Goal: Task Accomplishment & Management: Manage account settings

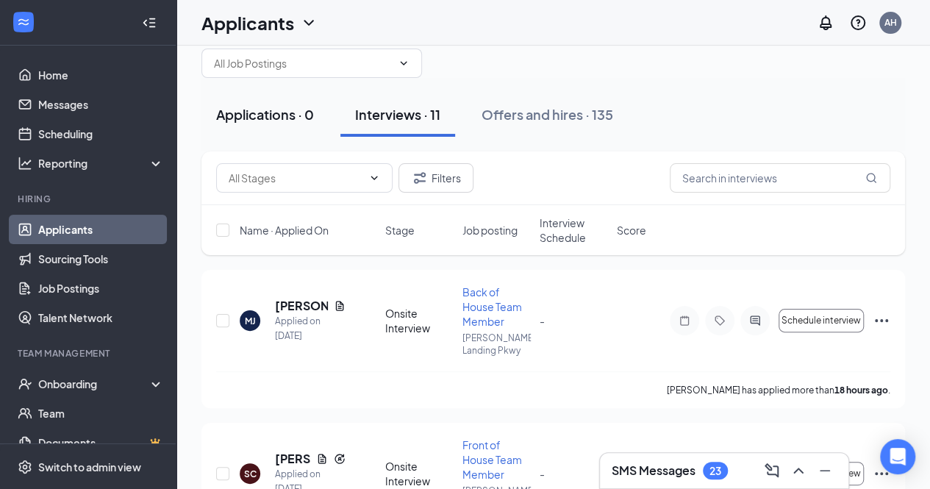
scroll to position [29, 0]
click at [265, 115] on div "Applications · 0" at bounding box center [265, 114] width 98 height 18
click at [265, 115] on div "Applications · 0 Interviews · 11 Offers and hires · 135" at bounding box center [553, 115] width 704 height 74
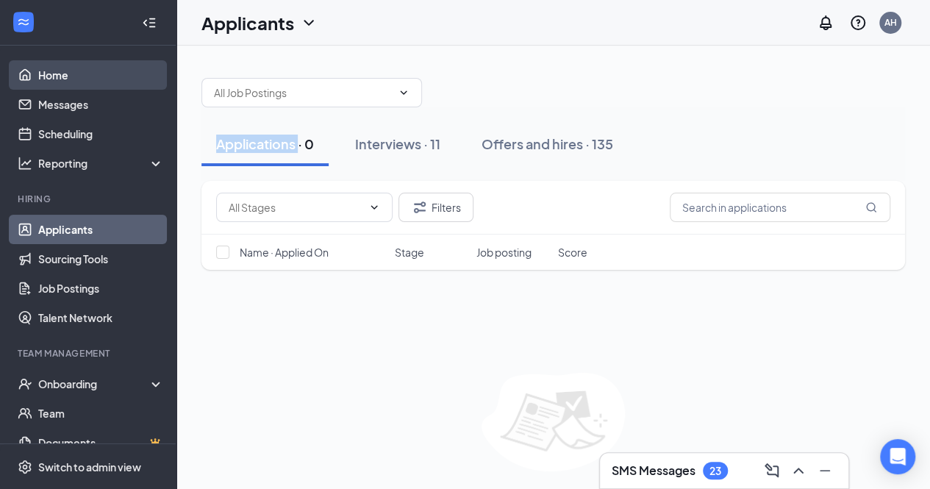
click at [39, 64] on link "Home" at bounding box center [101, 74] width 126 height 29
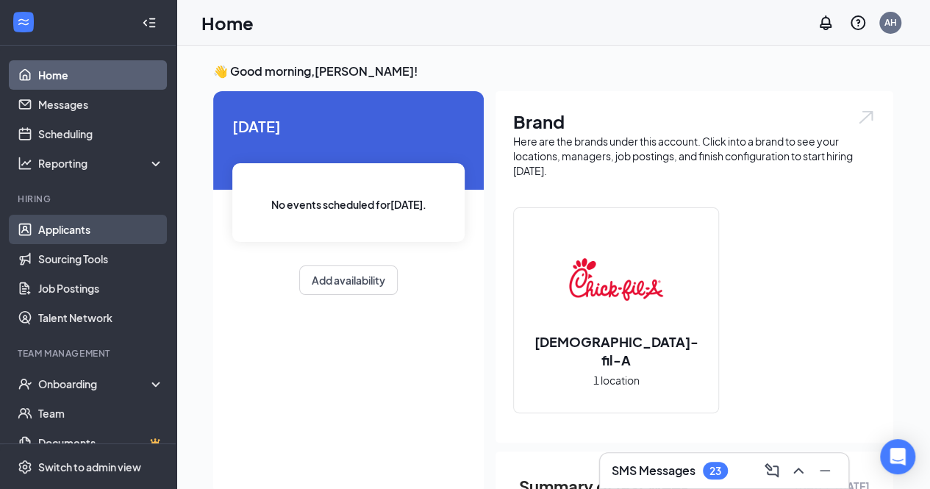
click at [59, 221] on link "Applicants" at bounding box center [101, 229] width 126 height 29
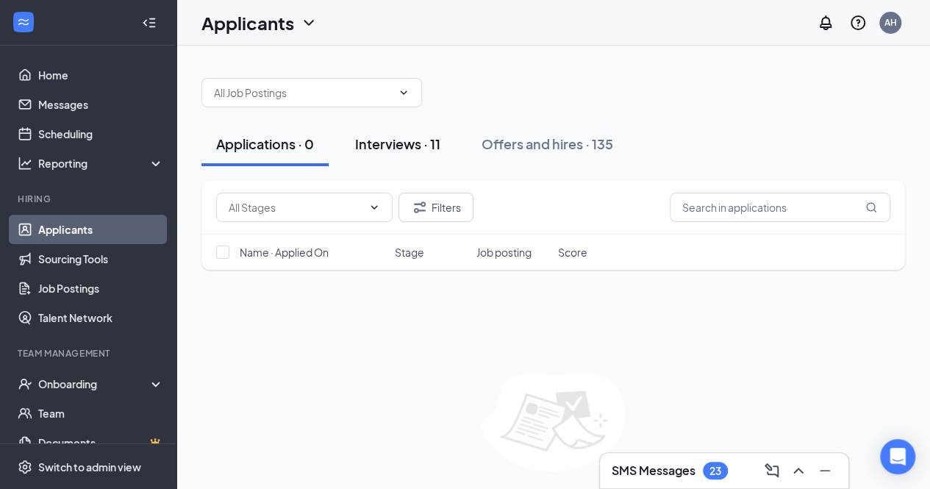
click at [402, 142] on div "Interviews · 11" at bounding box center [397, 144] width 85 height 18
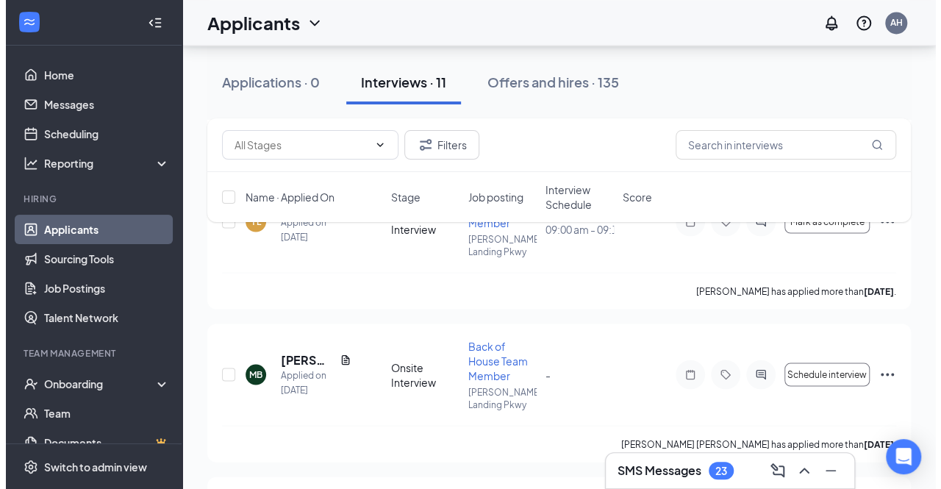
scroll to position [1322, 0]
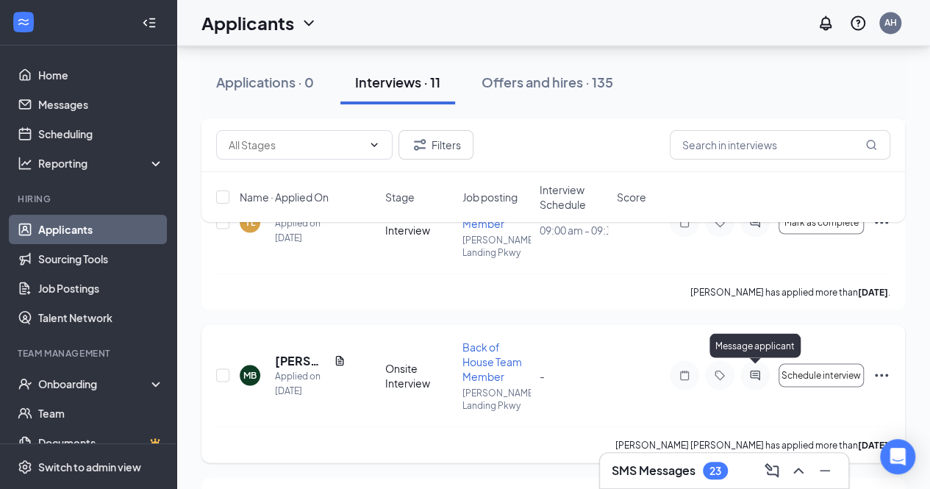
click at [755, 373] on icon "ActiveChat" at bounding box center [755, 375] width 18 height 12
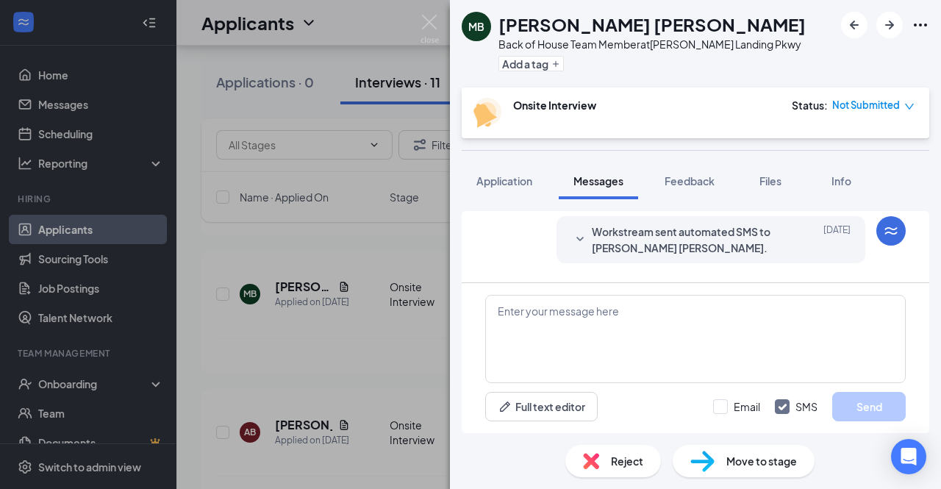
scroll to position [571, 0]
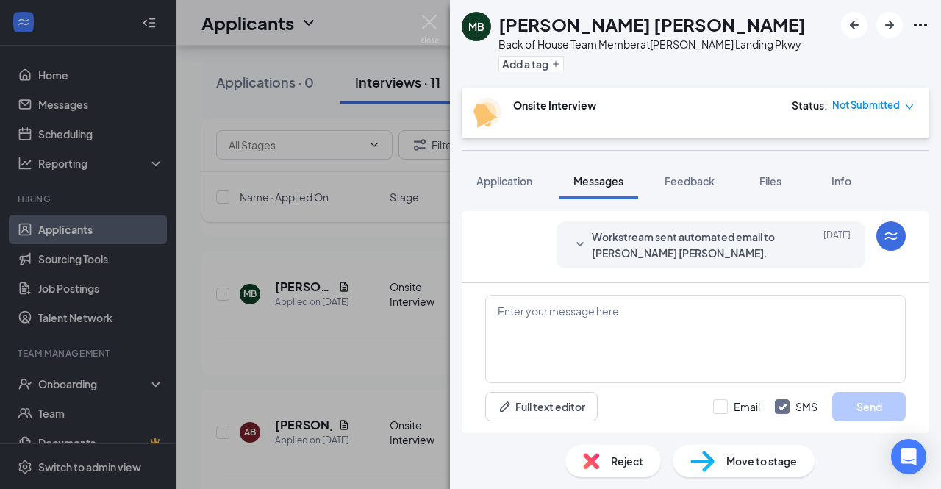
click at [693, 235] on span "Workstream sent automated email to [PERSON_NAME] [PERSON_NAME]." at bounding box center [688, 245] width 193 height 32
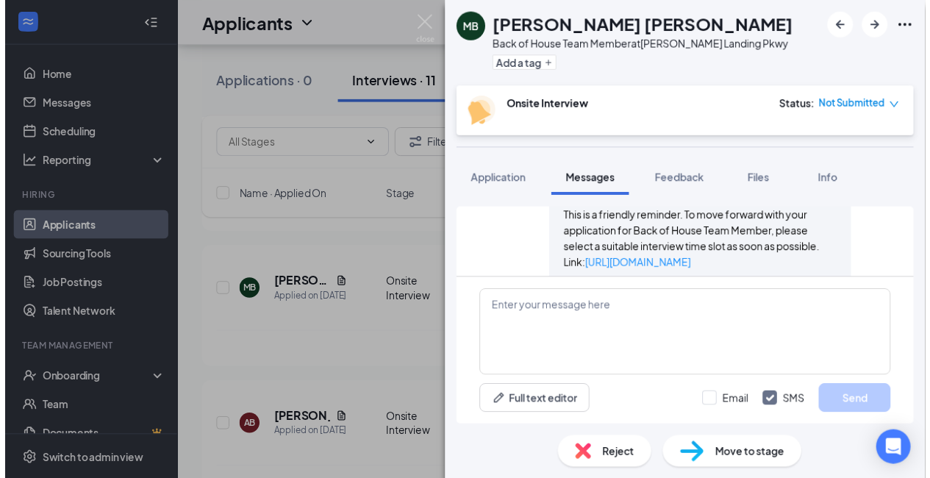
scroll to position [617, 0]
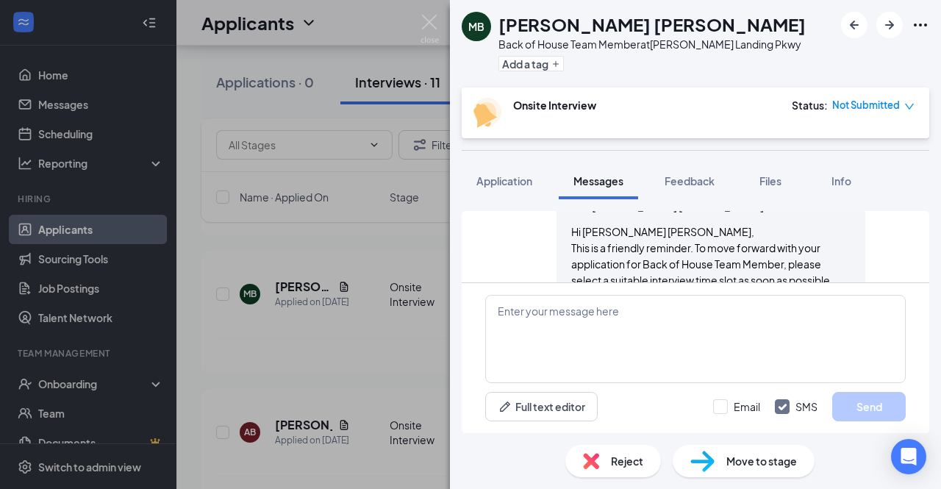
click at [592, 468] on img at bounding box center [591, 461] width 16 height 16
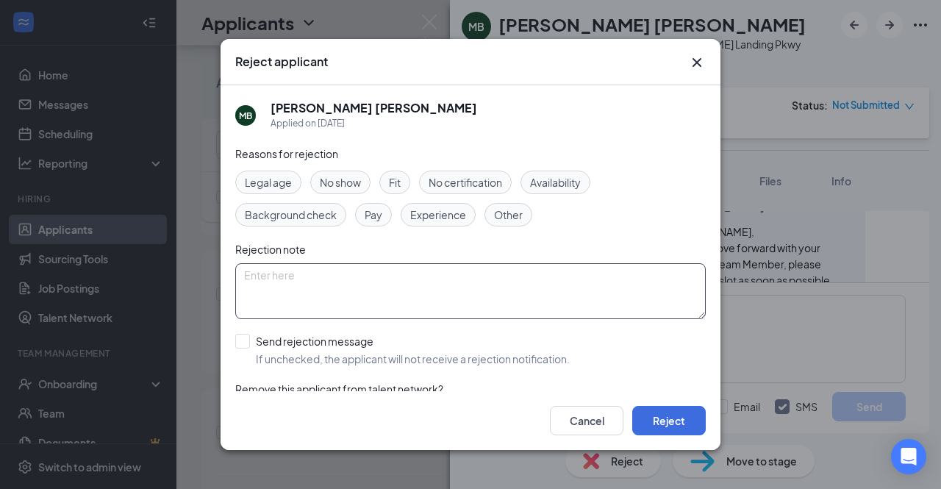
click at [329, 265] on textarea at bounding box center [470, 291] width 471 height 56
type textarea "no response to interview invitation"
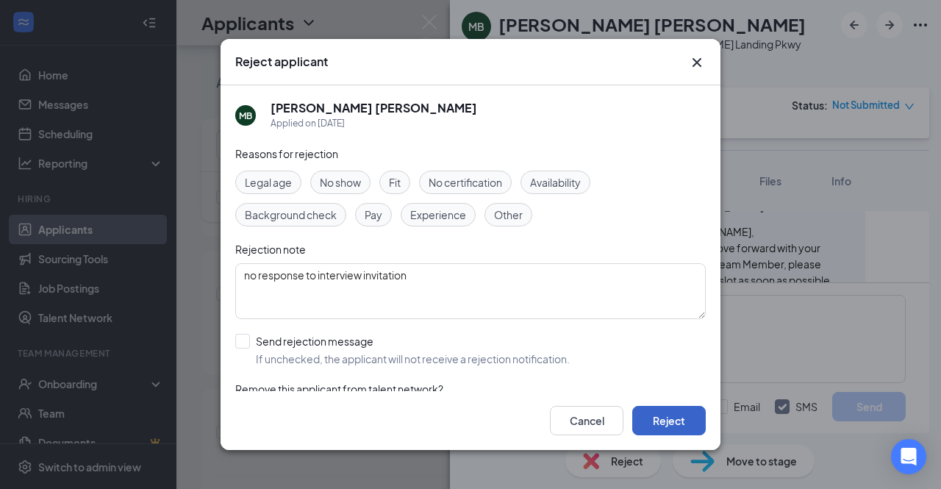
click at [657, 409] on button "Reject" at bounding box center [669, 420] width 74 height 29
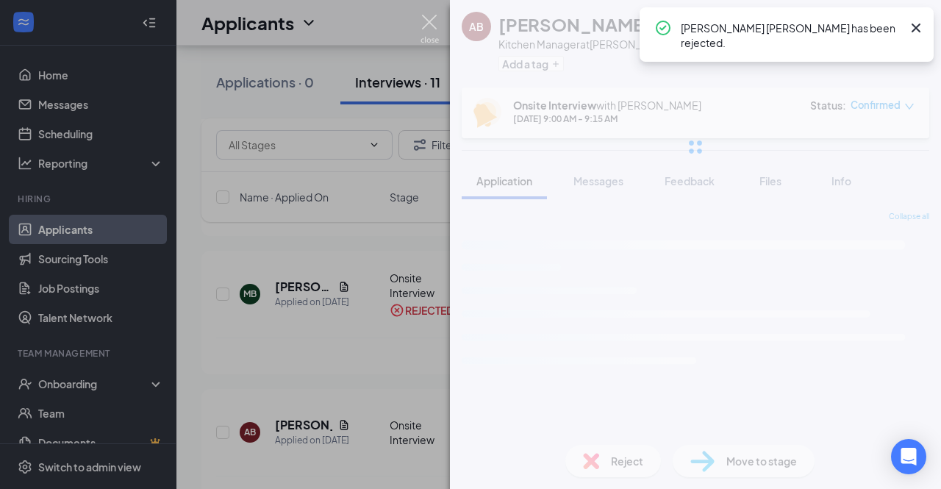
click at [428, 29] on img at bounding box center [430, 29] width 18 height 29
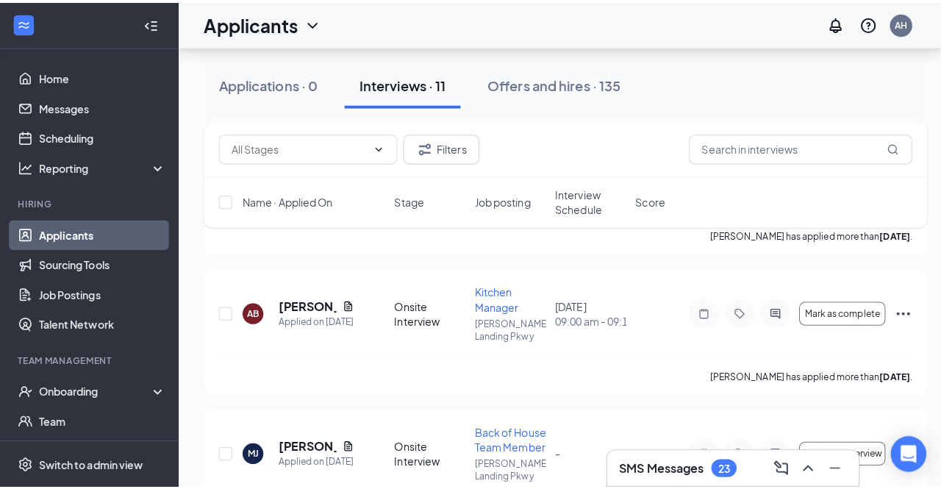
scroll to position [1308, 0]
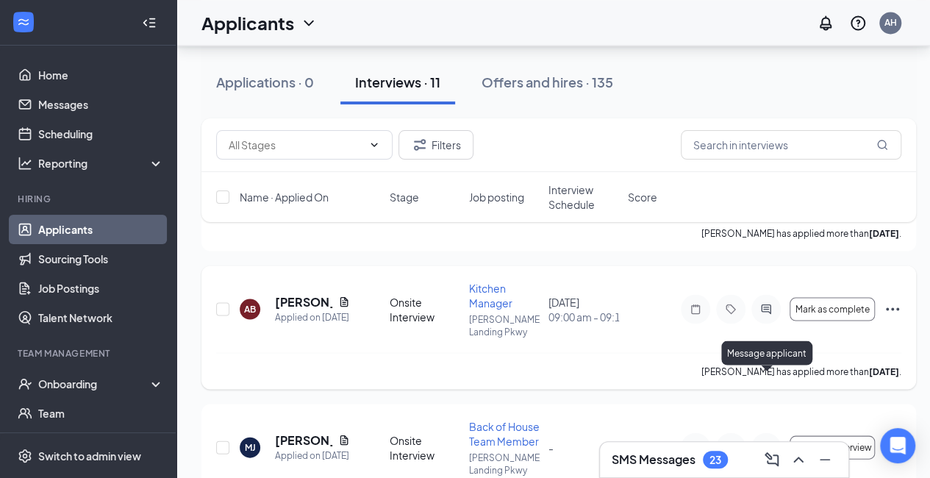
click at [765, 315] on icon "ActiveChat" at bounding box center [766, 309] width 18 height 12
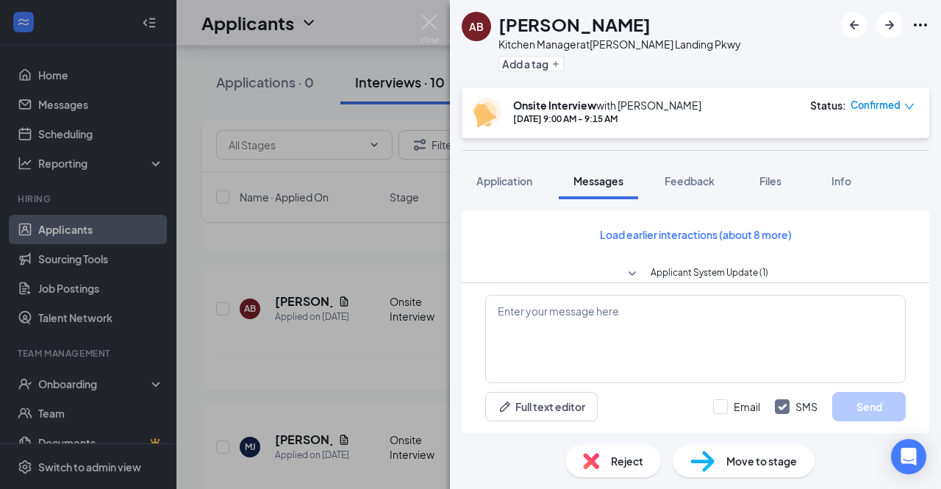
click at [441, 29] on div "AB [PERSON_NAME] Kitchen Manager at [PERSON_NAME][GEOGRAPHIC_DATA] Pkwy Add a t…" at bounding box center [470, 244] width 941 height 489
click at [435, 24] on div "Applicants AH" at bounding box center [558, 23] width 765 height 46
